Goal: Information Seeking & Learning: Learn about a topic

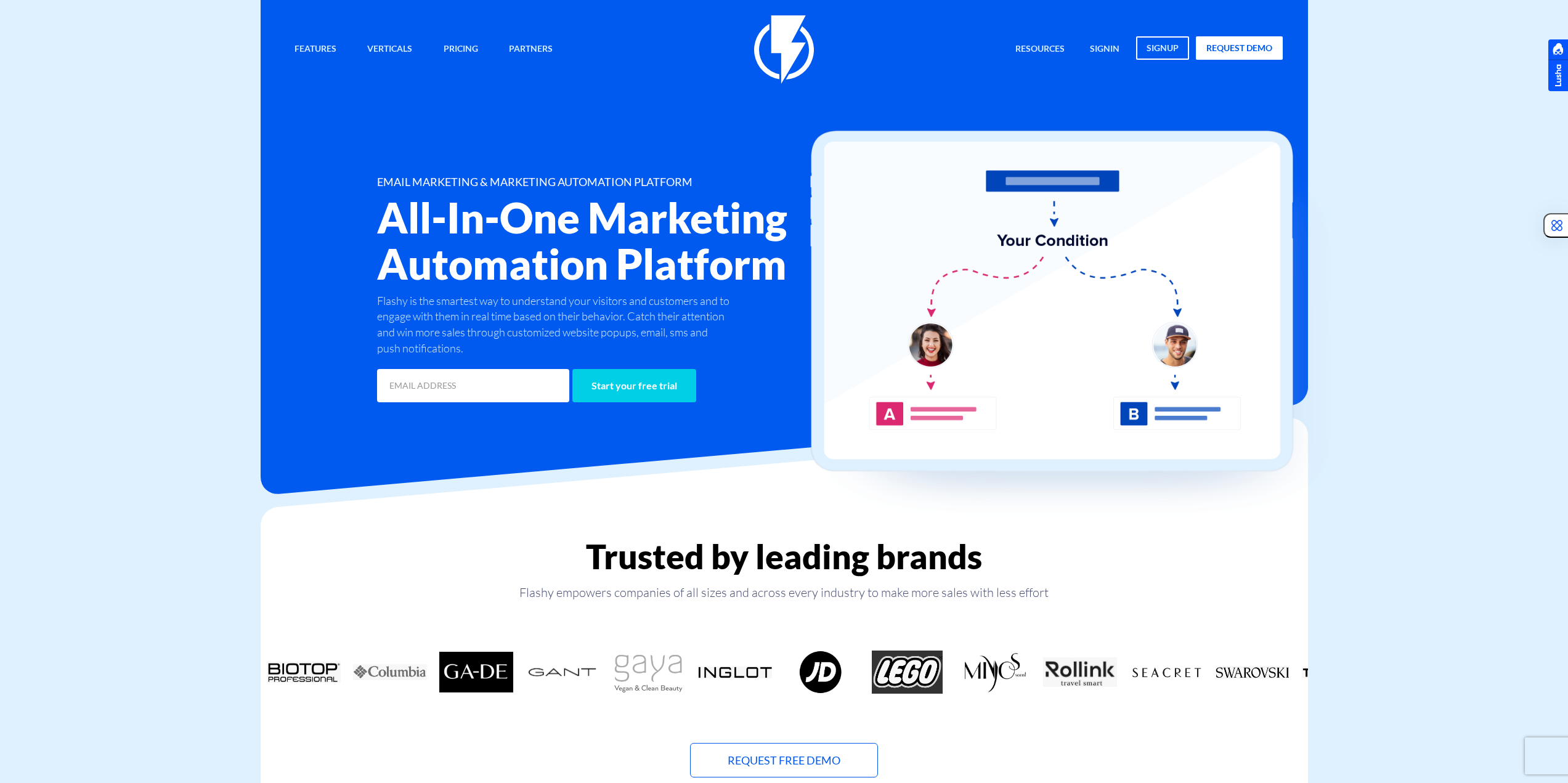
click at [481, 463] on div at bounding box center [784, 372] width 1047 height 246
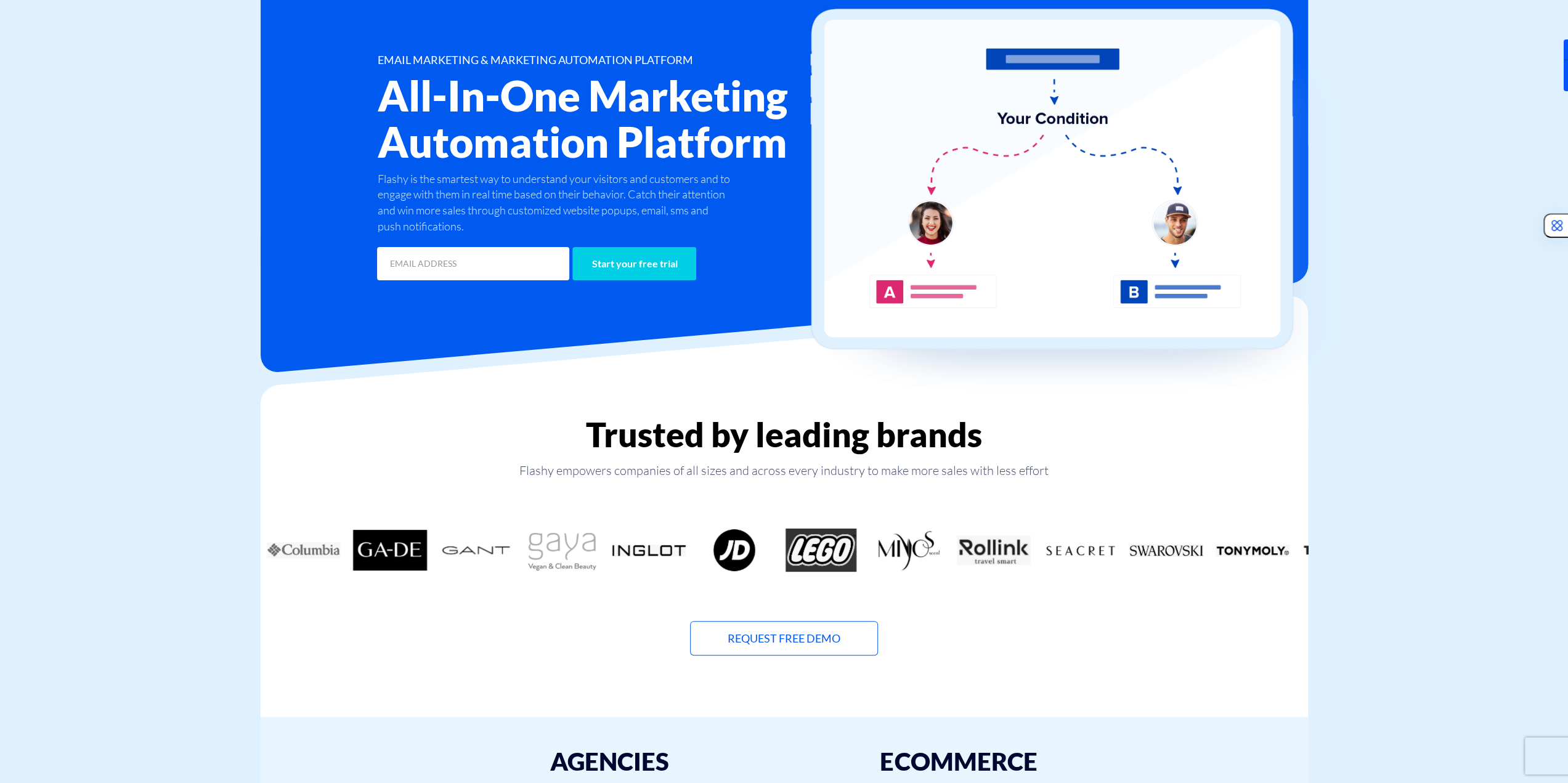
scroll to position [123, 0]
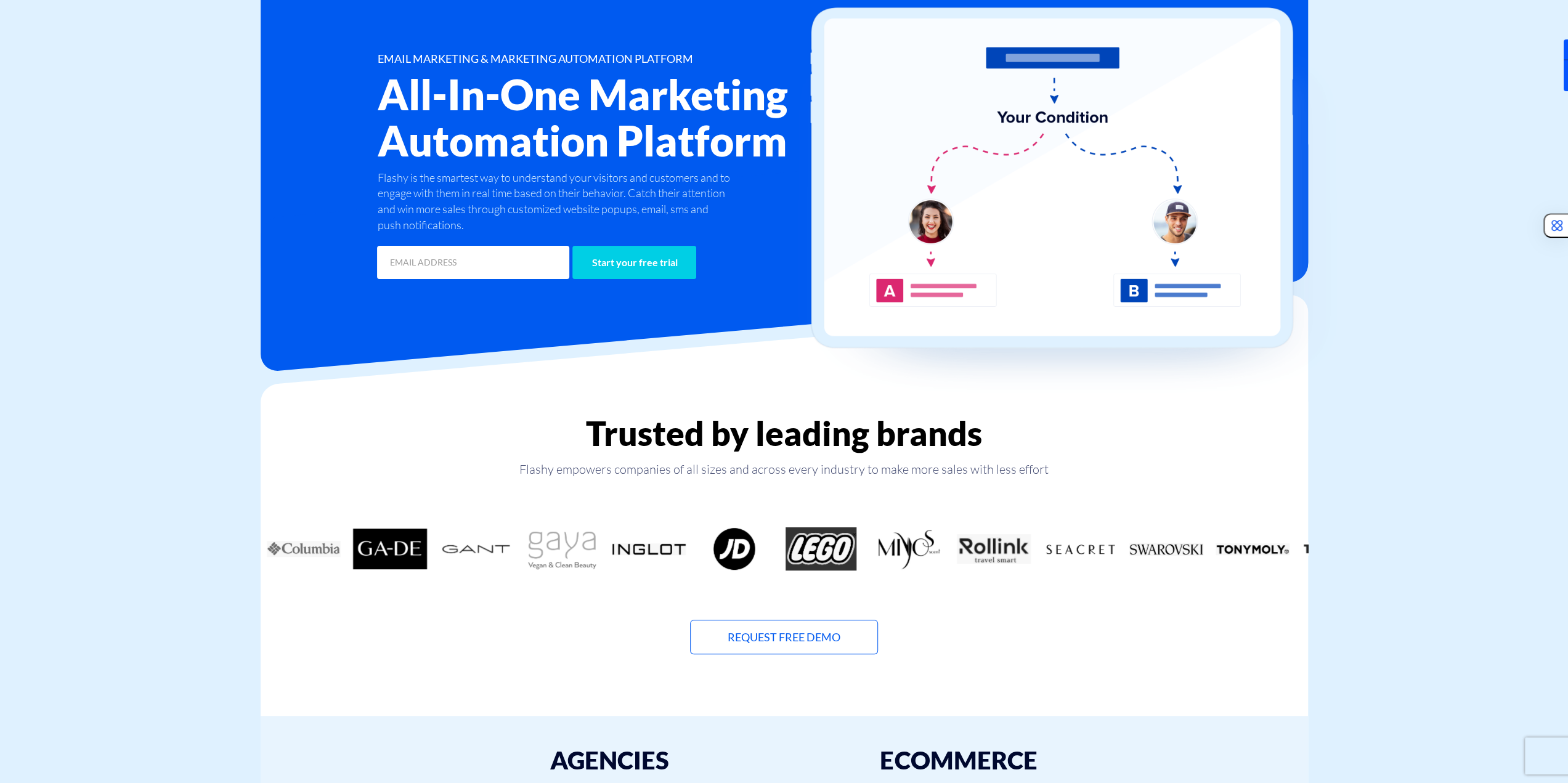
click at [1294, 368] on img at bounding box center [1075, 204] width 555 height 393
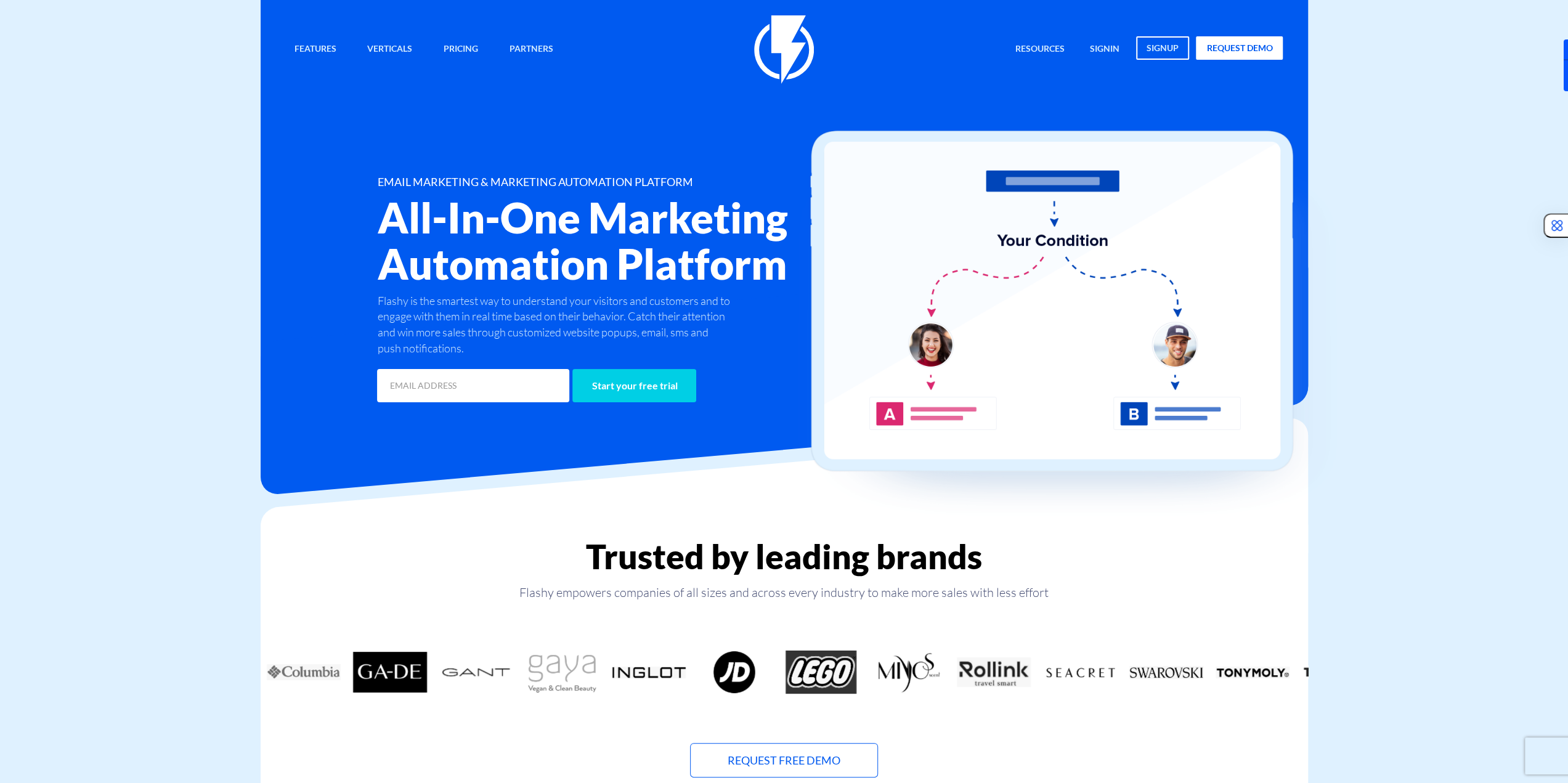
click at [1339, 249] on img at bounding box center [1075, 327] width 555 height 393
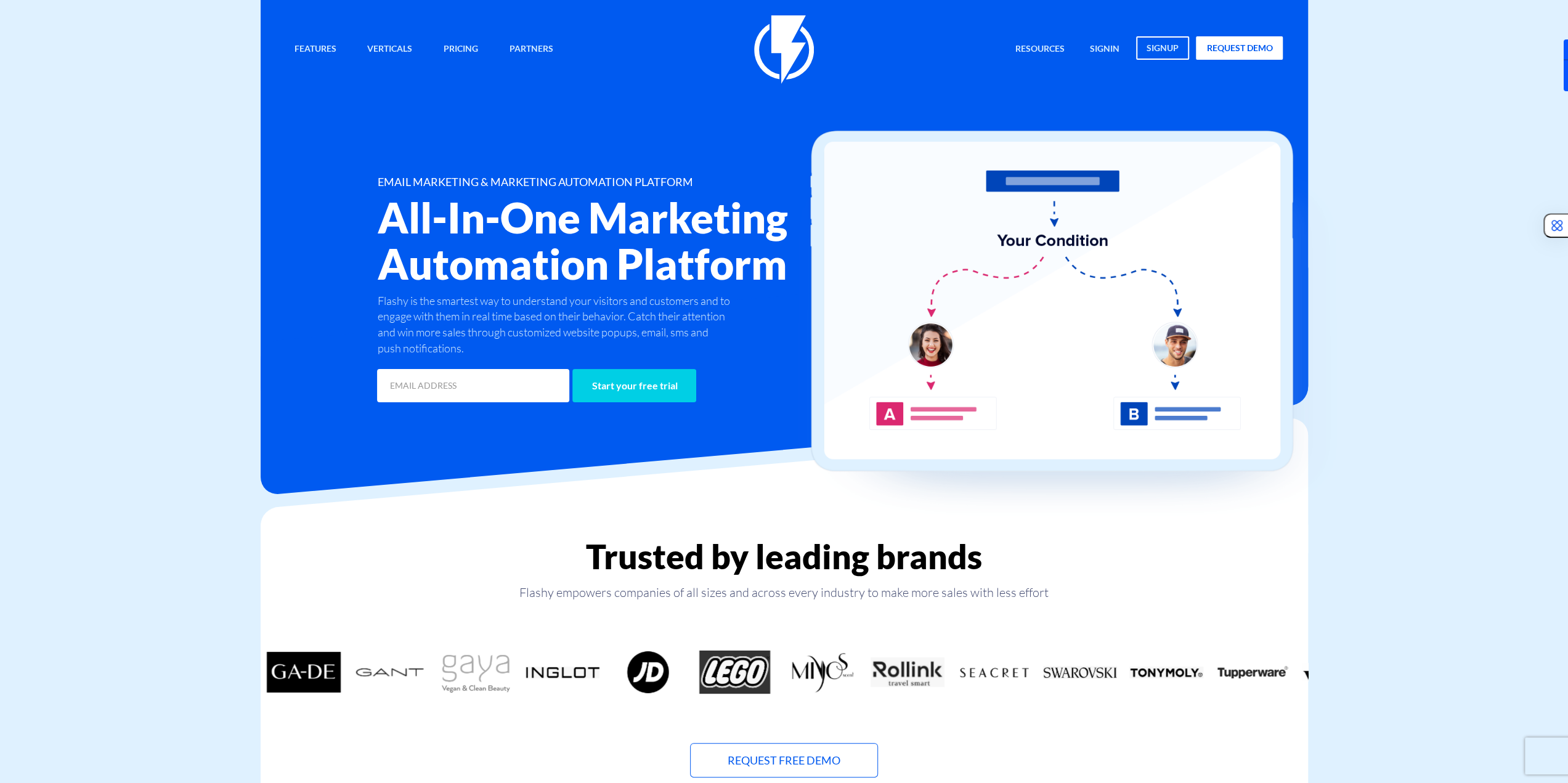
click at [661, 129] on div "Features Marketing Automation Convert, Enagage And Retain Your Customers Email …" at bounding box center [784, 210] width 1017 height 390
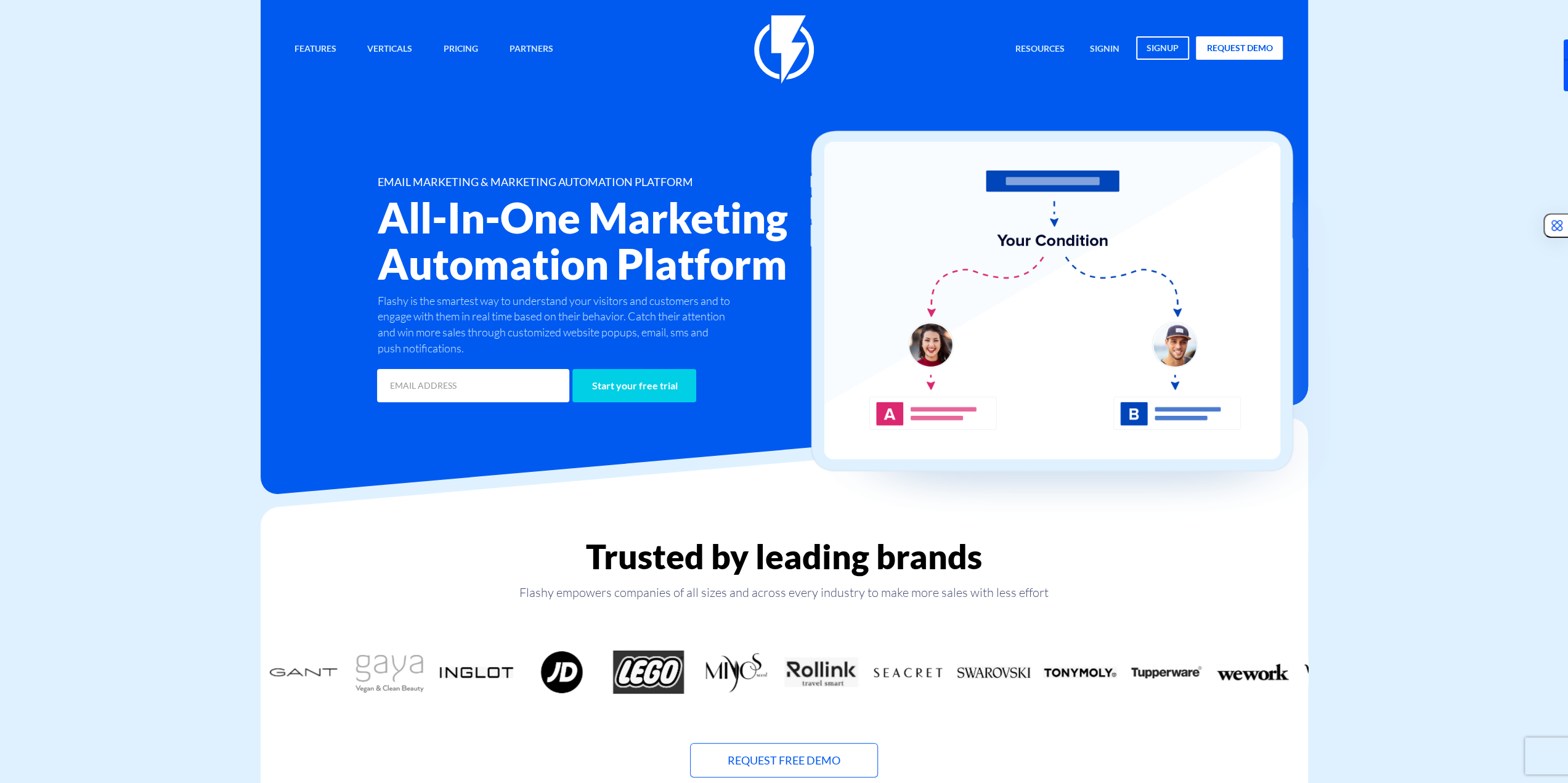
click at [608, 149] on div "Features Marketing Automation Convert, Enagage And Retain Your Customers Email …" at bounding box center [784, 210] width 1017 height 390
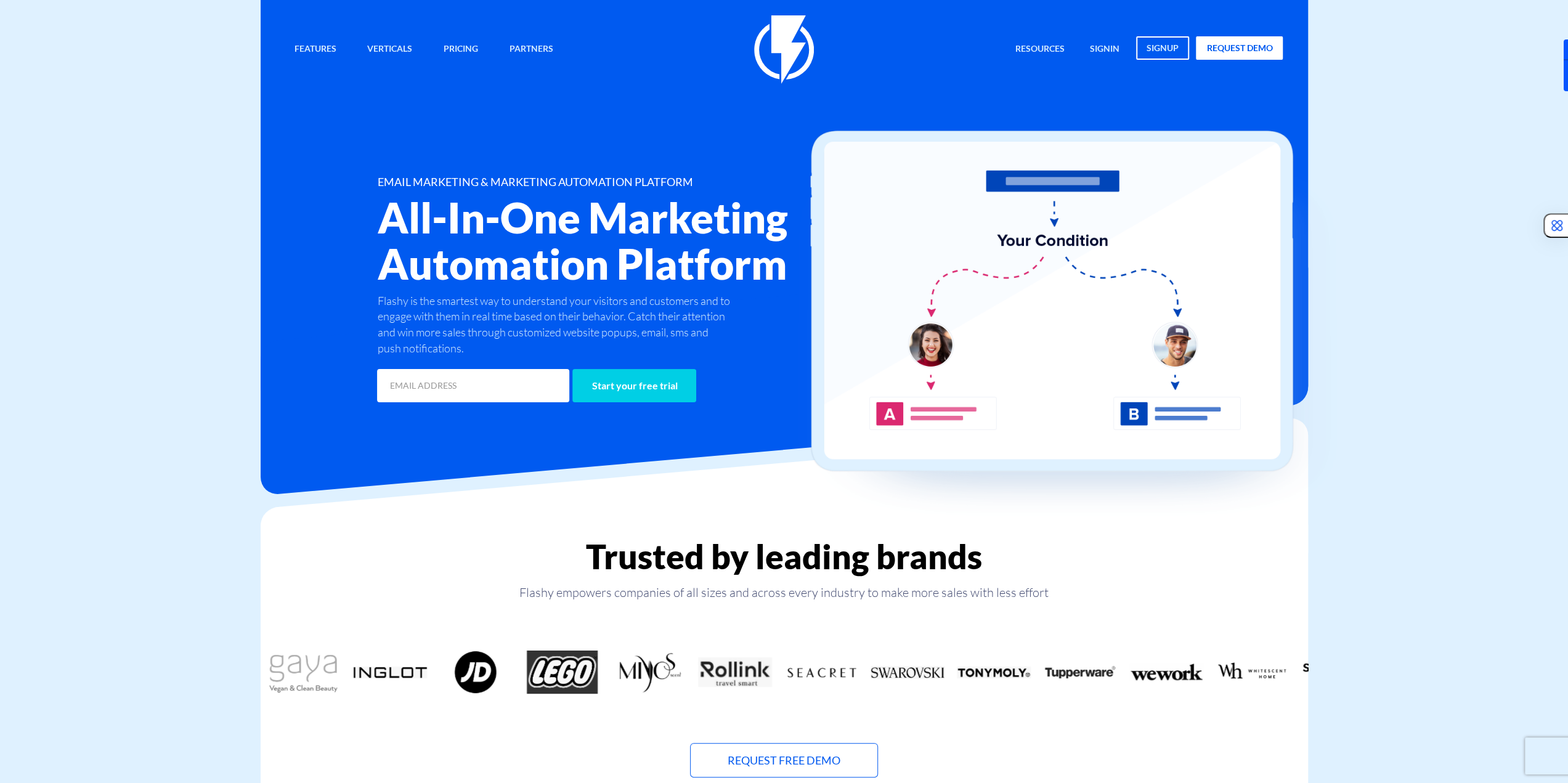
click at [1046, 119] on div "Features Marketing Automation Convert, Enagage And Retain Your Customers Email …" at bounding box center [784, 210] width 1017 height 390
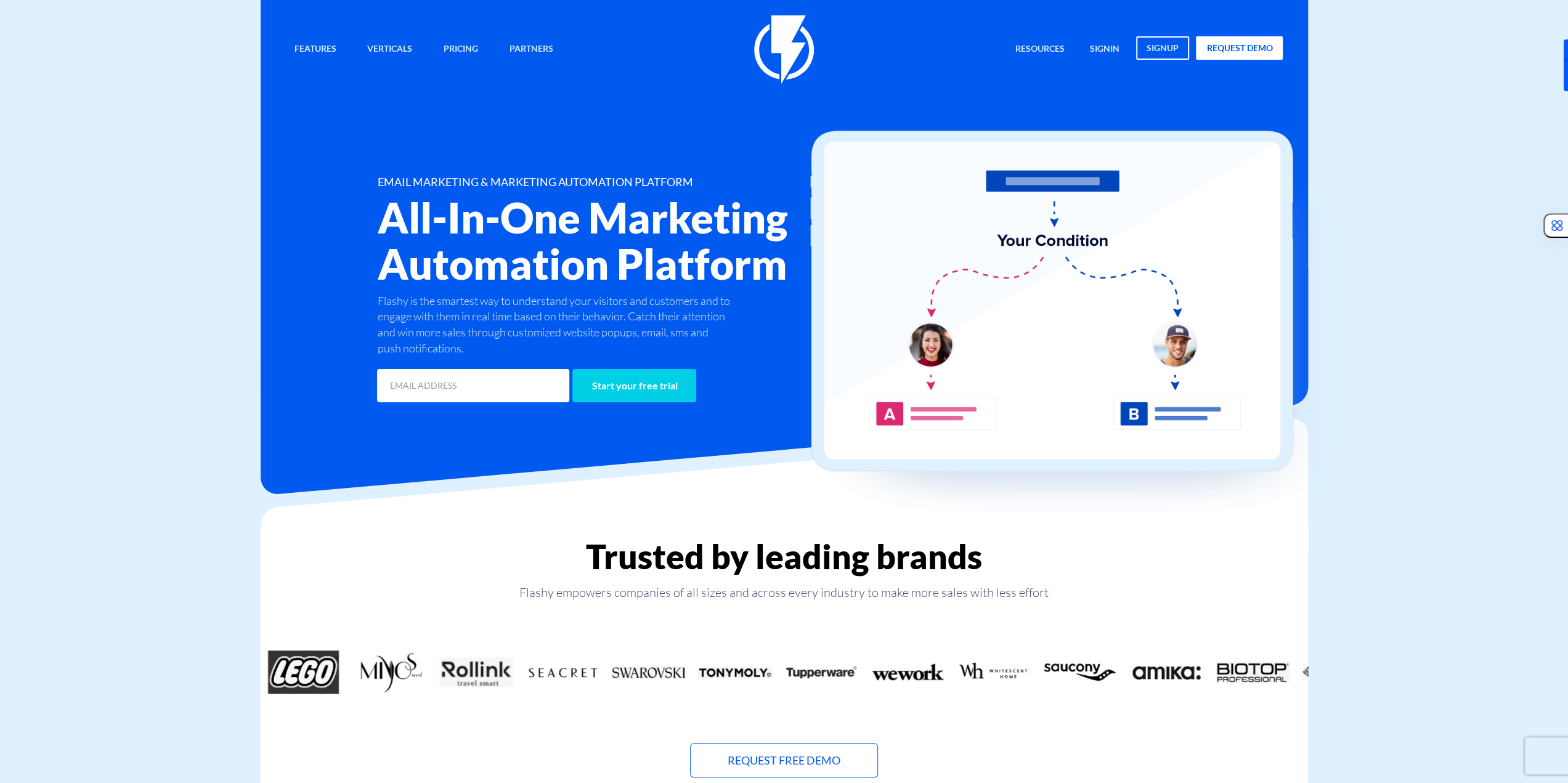
click at [877, 92] on div "Features Marketing Automation Convert, Enagage And Retain Your Customers Email …" at bounding box center [784, 210] width 1017 height 390
